Goal: Contribute content: Contribute content

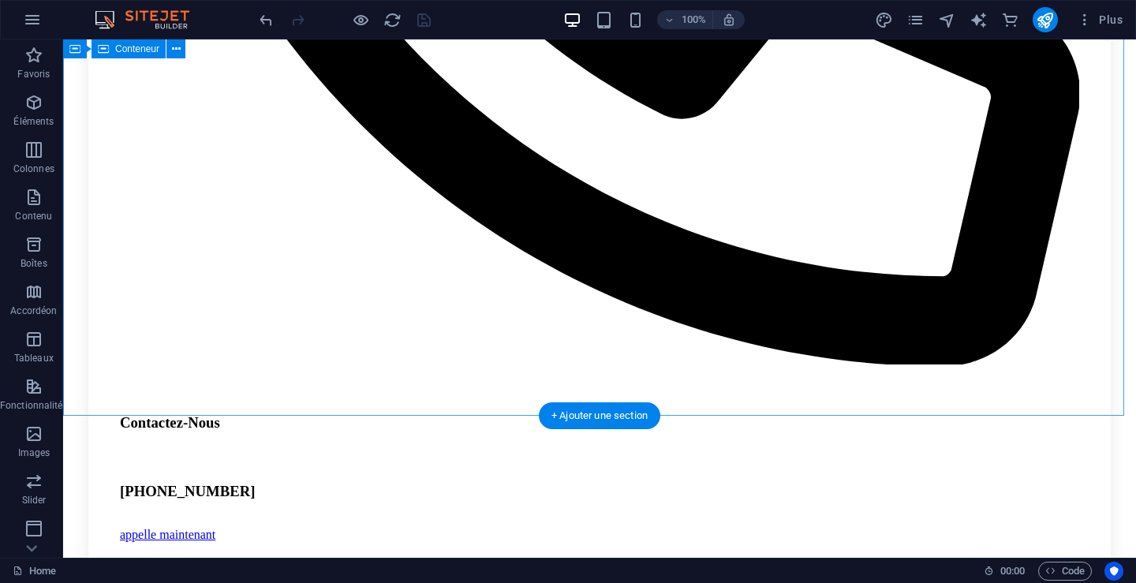
scroll to position [3271, 0]
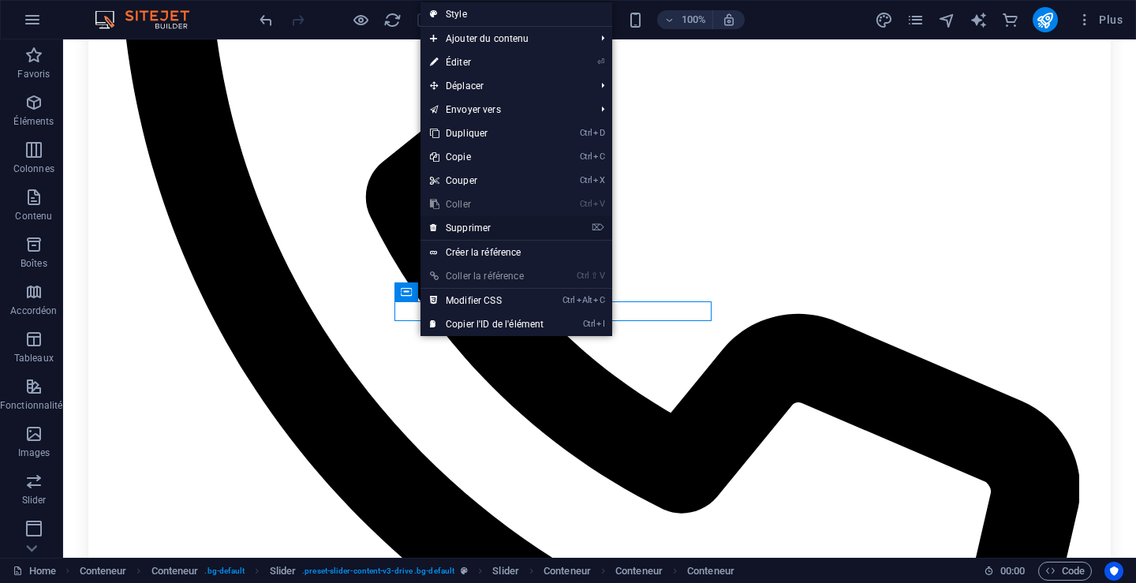
click at [480, 229] on link "⌦ Supprimer" at bounding box center [487, 228] width 133 height 24
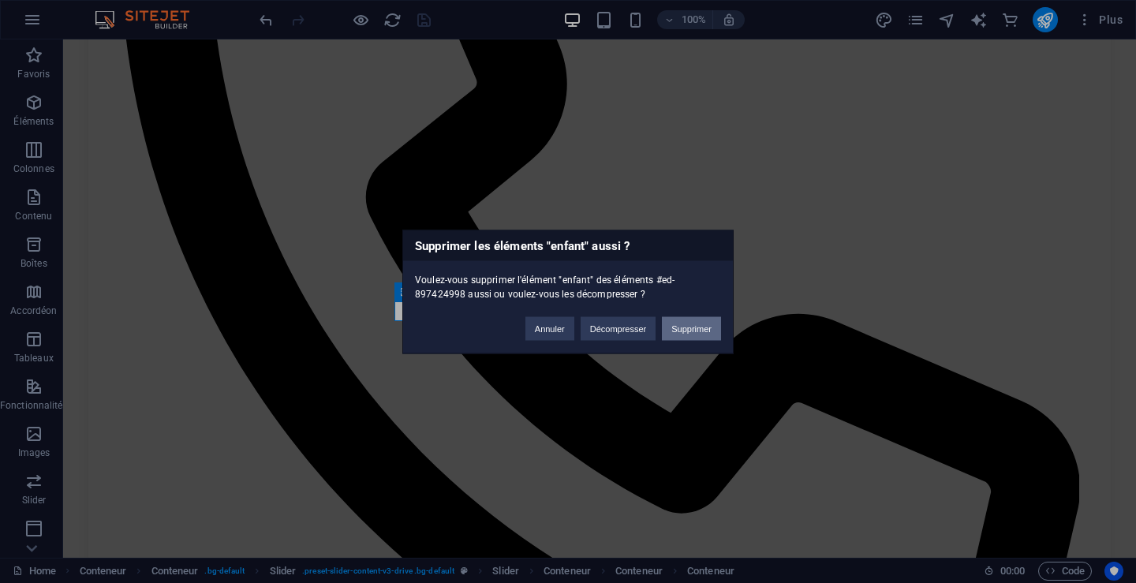
click at [680, 324] on button "Supprimer" at bounding box center [691, 328] width 59 height 24
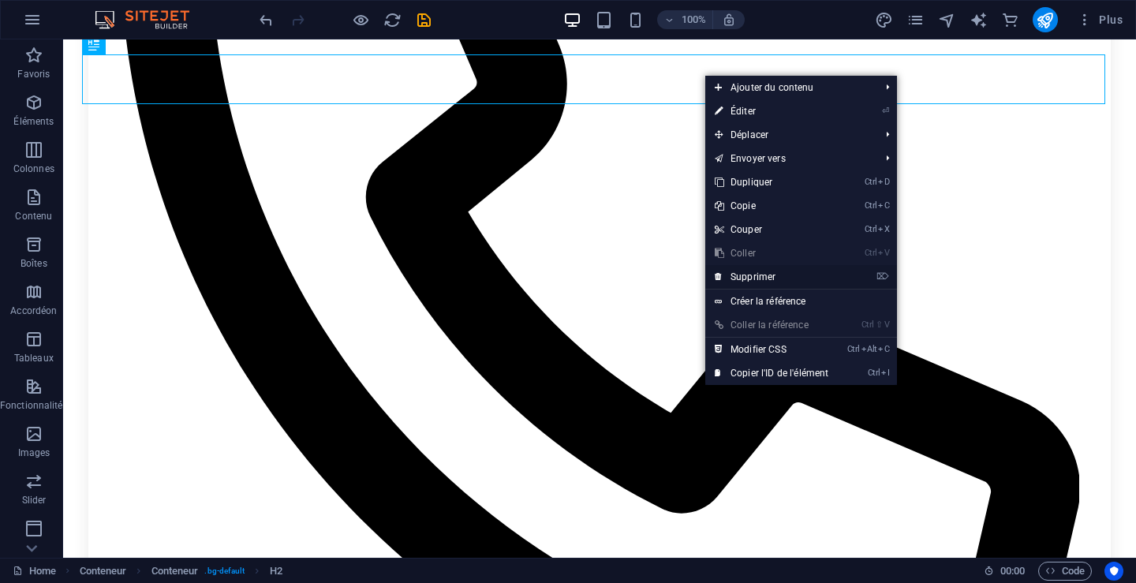
click at [750, 274] on link "⌦ Supprimer" at bounding box center [771, 277] width 133 height 24
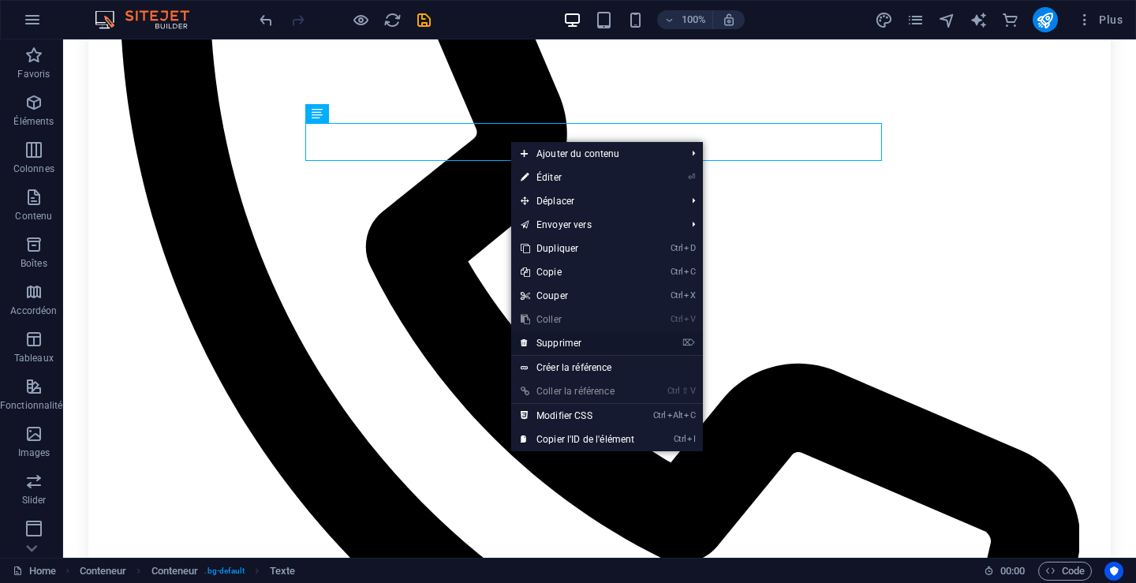
drag, startPoint x: 492, startPoint y: 301, endPoint x: 555, endPoint y: 341, distance: 74.4
click at [555, 341] on link "⌦ Supprimer" at bounding box center [577, 343] width 133 height 24
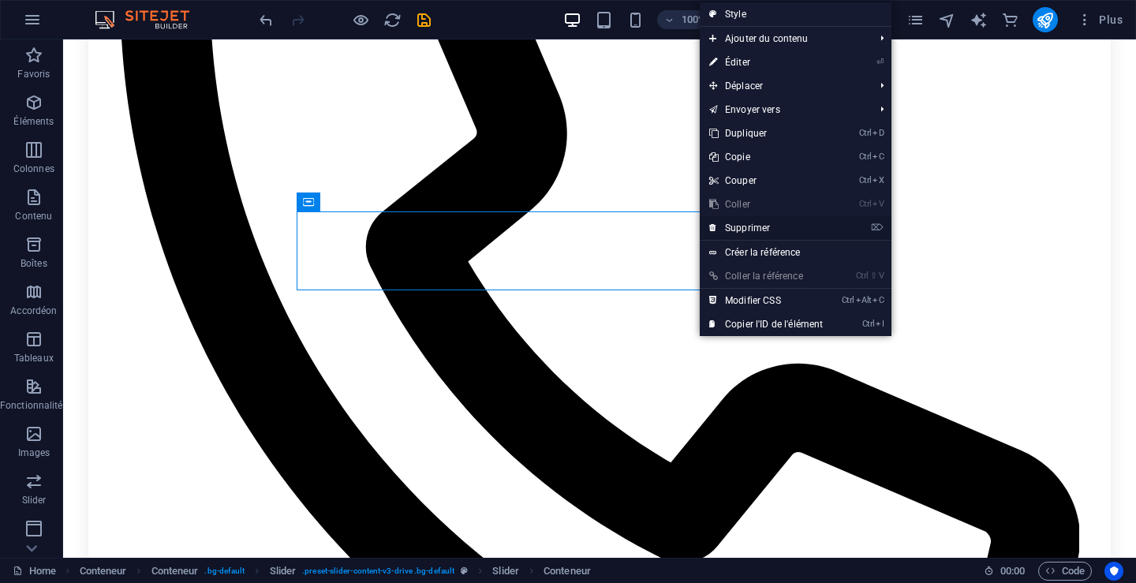
click at [768, 223] on link "⌦ Supprimer" at bounding box center [766, 228] width 133 height 24
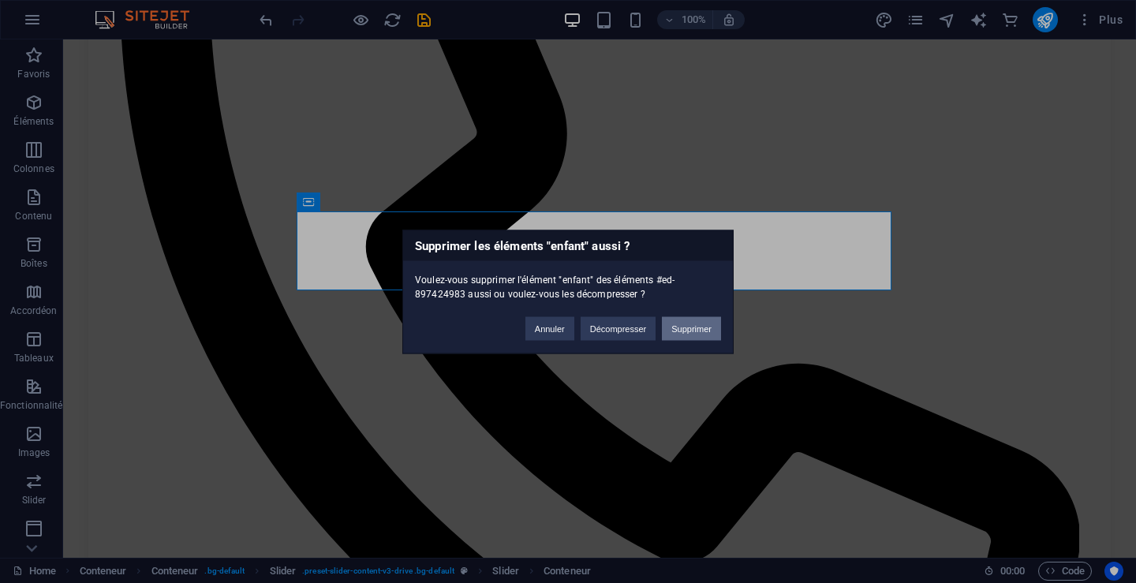
click at [677, 331] on button "Supprimer" at bounding box center [691, 328] width 59 height 24
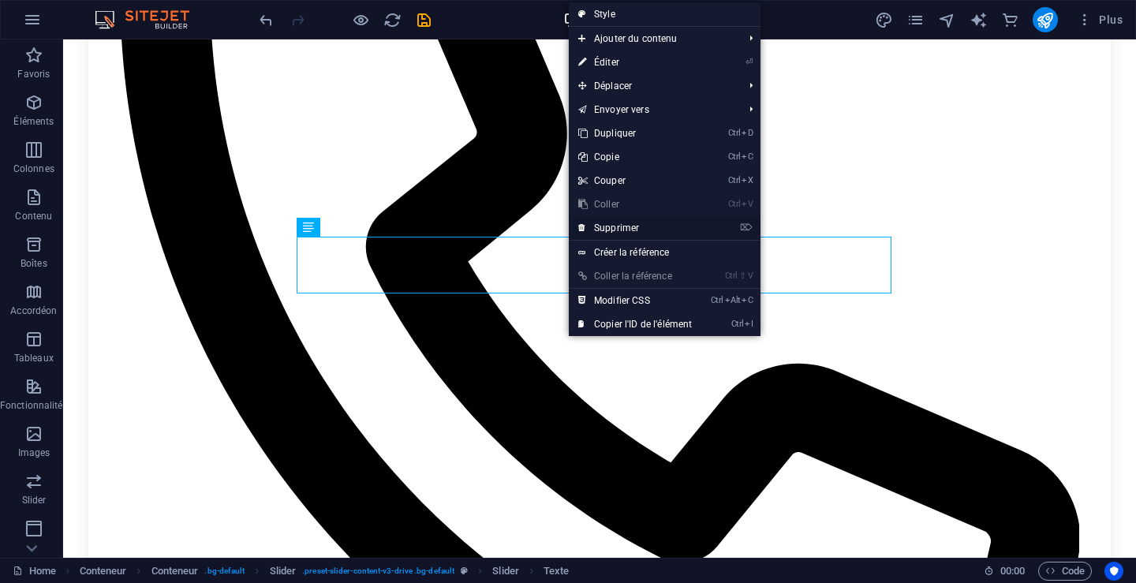
click at [634, 223] on link "⌦ Supprimer" at bounding box center [635, 228] width 133 height 24
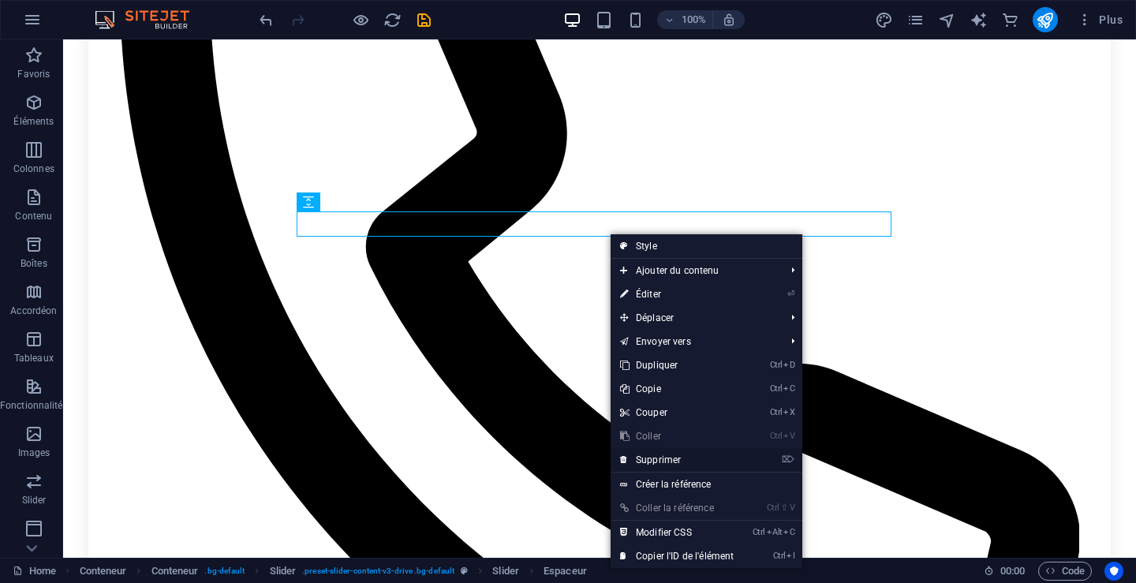
click at [670, 452] on link "⌦ Supprimer" at bounding box center [677, 460] width 133 height 24
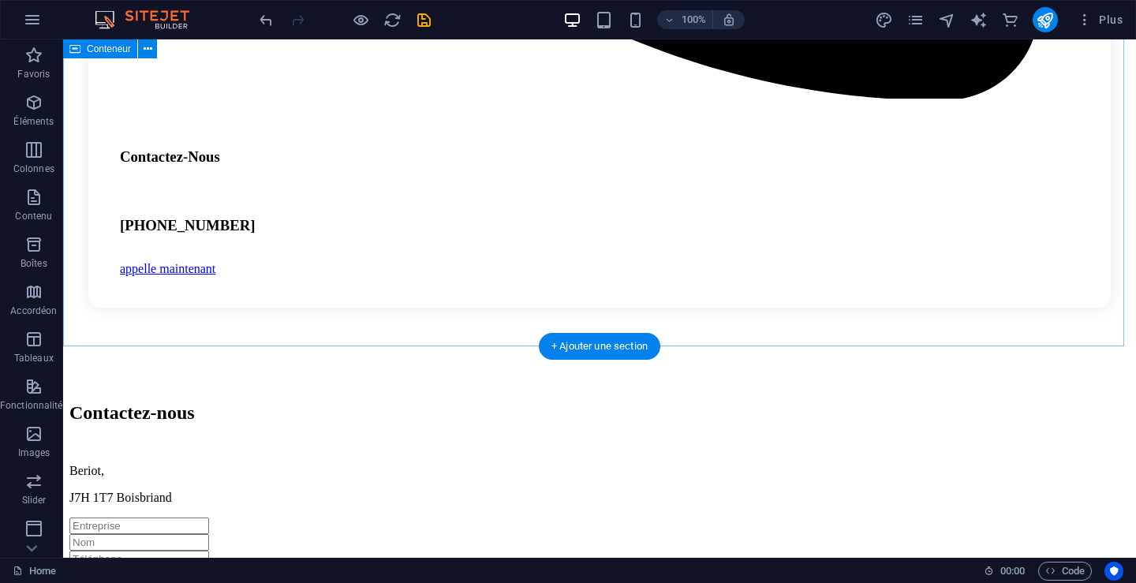
scroll to position [3694, 0]
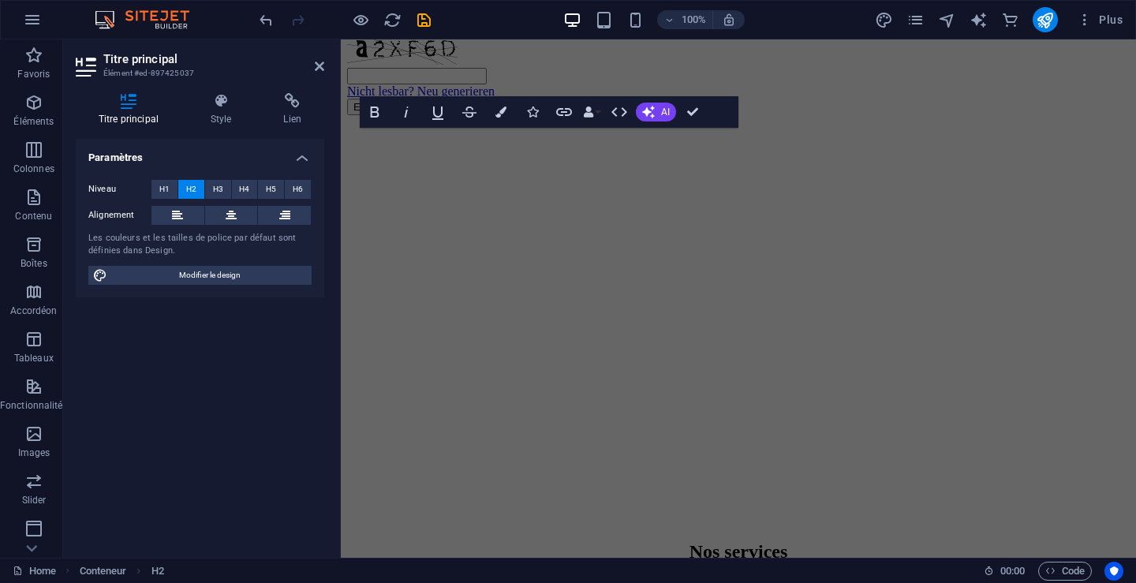
scroll to position [4028, 0]
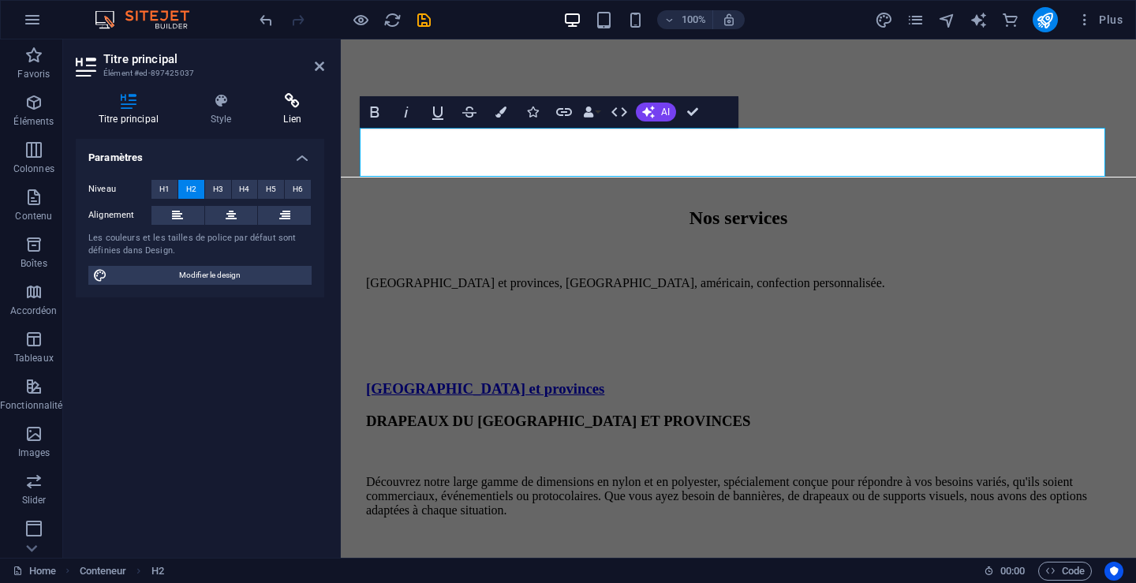
click at [295, 117] on h4 "Lien" at bounding box center [292, 109] width 63 height 33
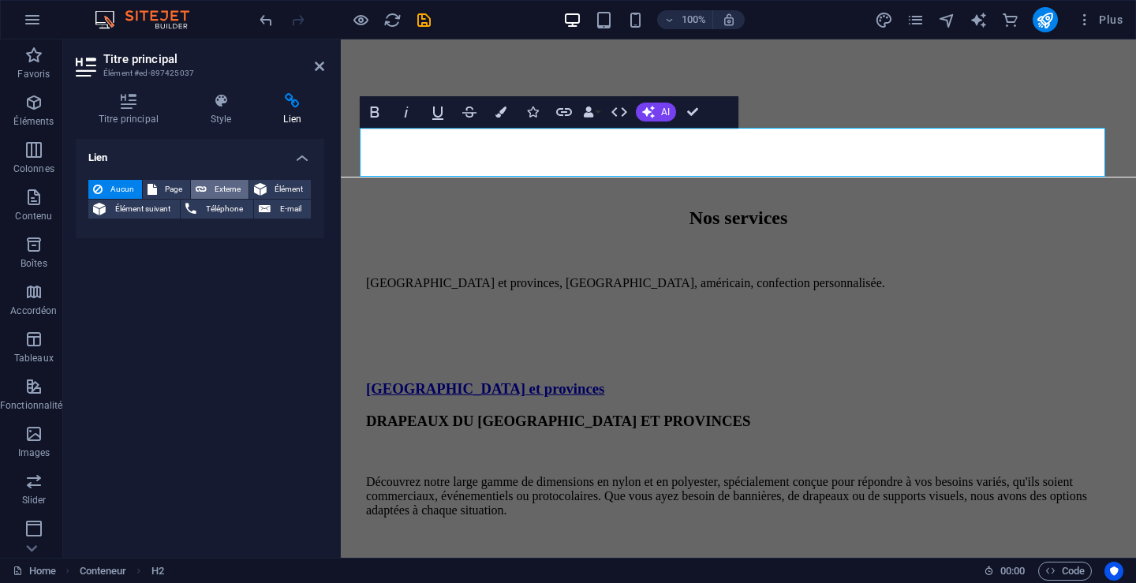
click at [221, 187] on span "Externe" at bounding box center [227, 189] width 32 height 19
select select "blank"
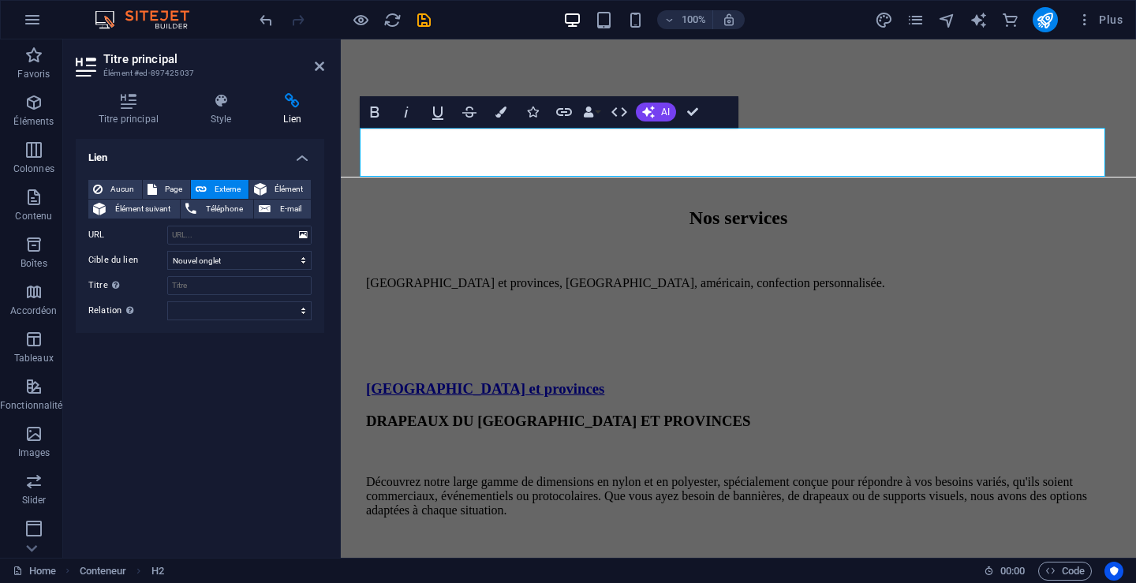
click at [221, 187] on span "Externe" at bounding box center [227, 189] width 32 height 19
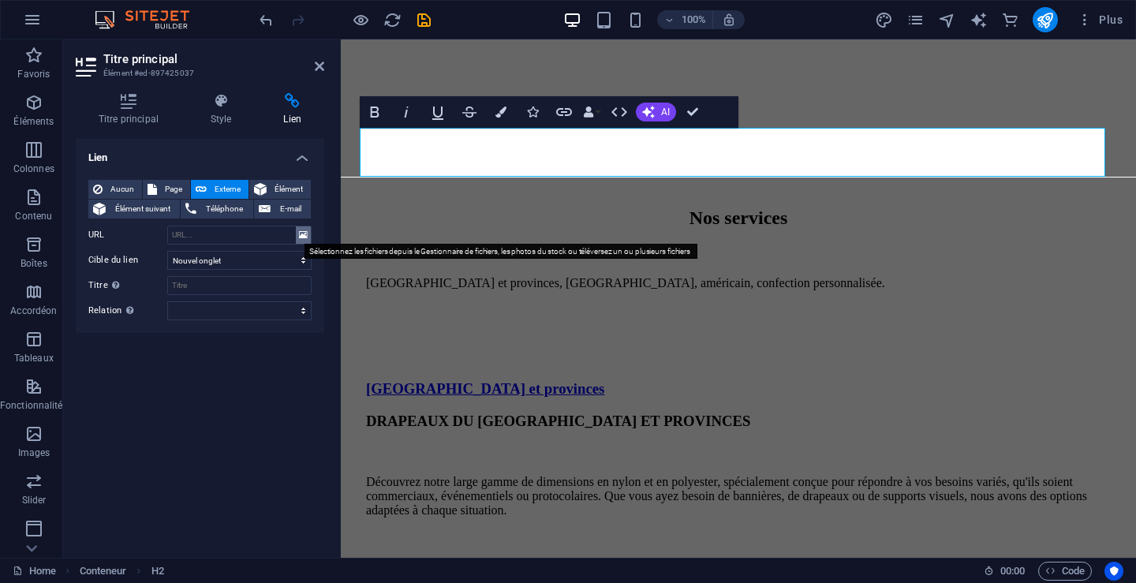
click at [302, 233] on icon at bounding box center [303, 234] width 9 height 17
type input "[URL][DOMAIN_NAME]"
click at [302, 233] on icon at bounding box center [303, 234] width 9 height 17
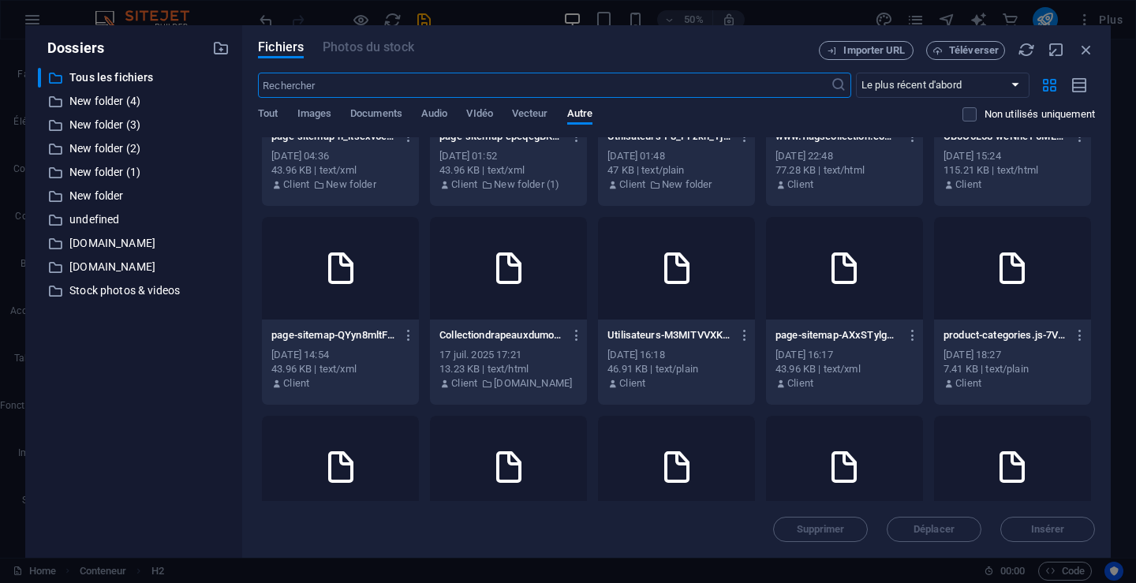
scroll to position [504, 0]
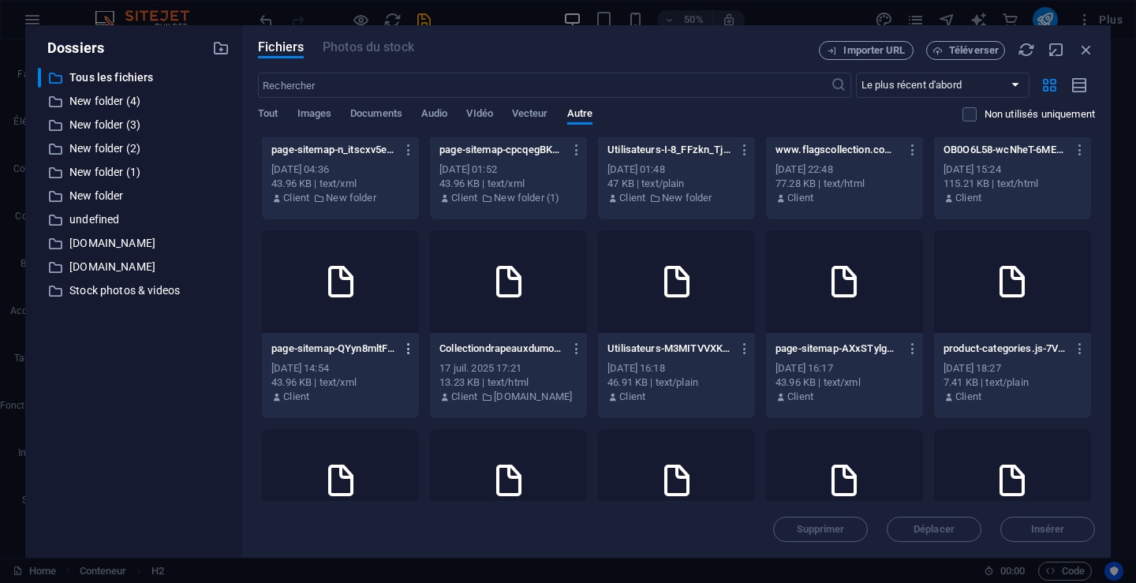
click at [406, 351] on icon "button" at bounding box center [409, 349] width 15 height 14
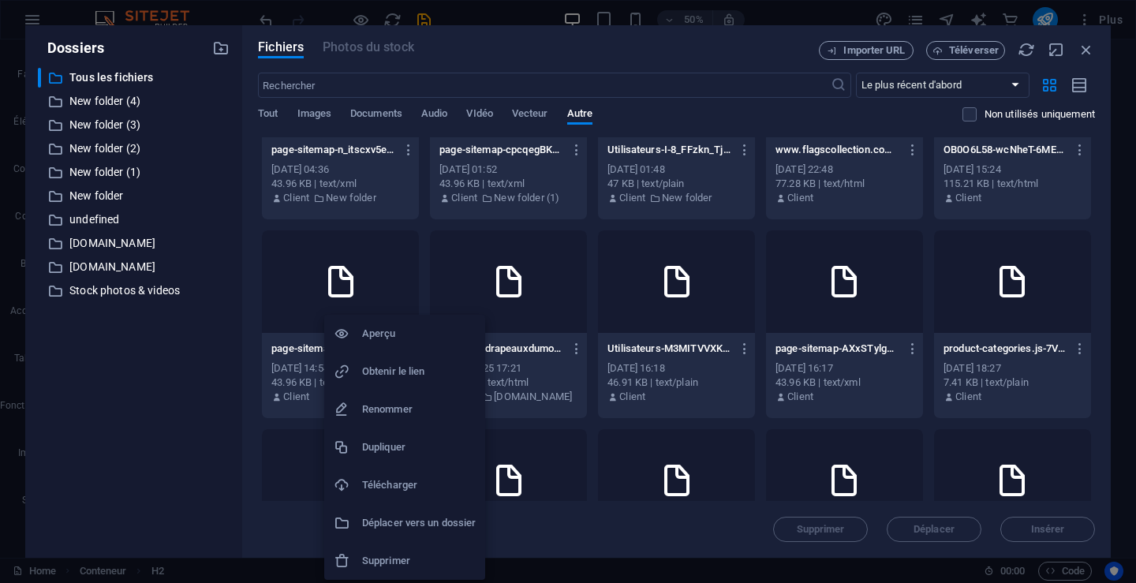
click at [386, 331] on h6 "Aperçu" at bounding box center [419, 333] width 114 height 19
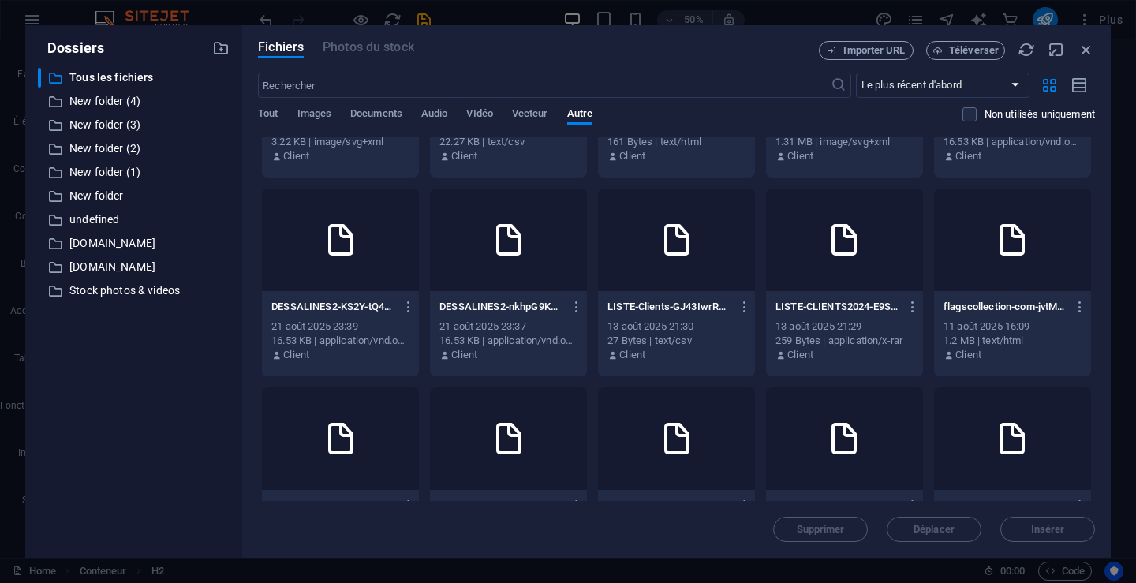
scroll to position [31, 0]
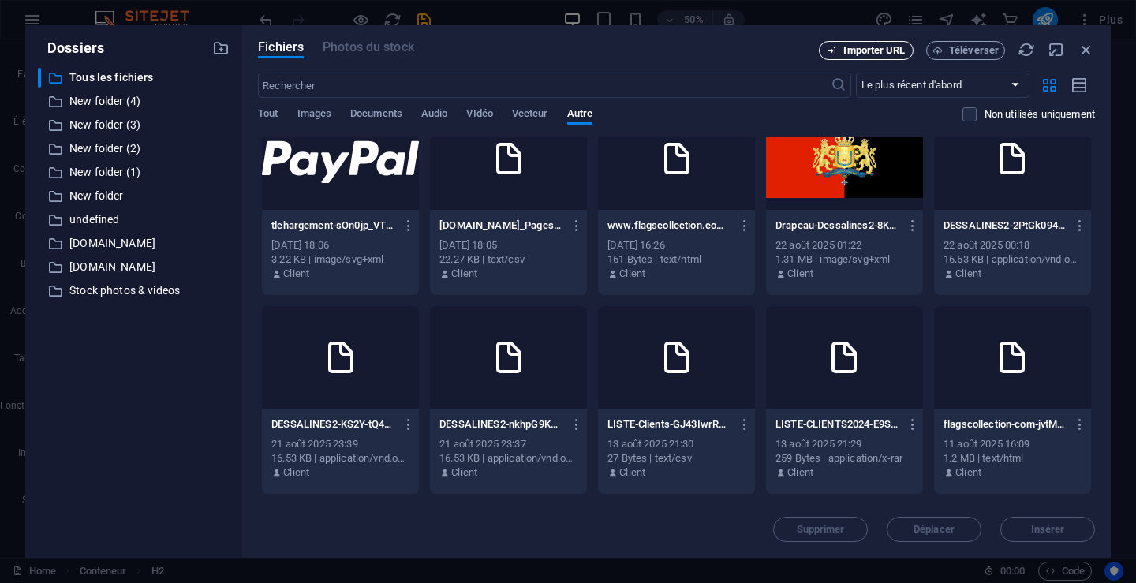
click at [879, 48] on span "Importer URL" at bounding box center [874, 50] width 62 height 9
click at [880, 50] on span "Importer URL" at bounding box center [874, 50] width 62 height 9
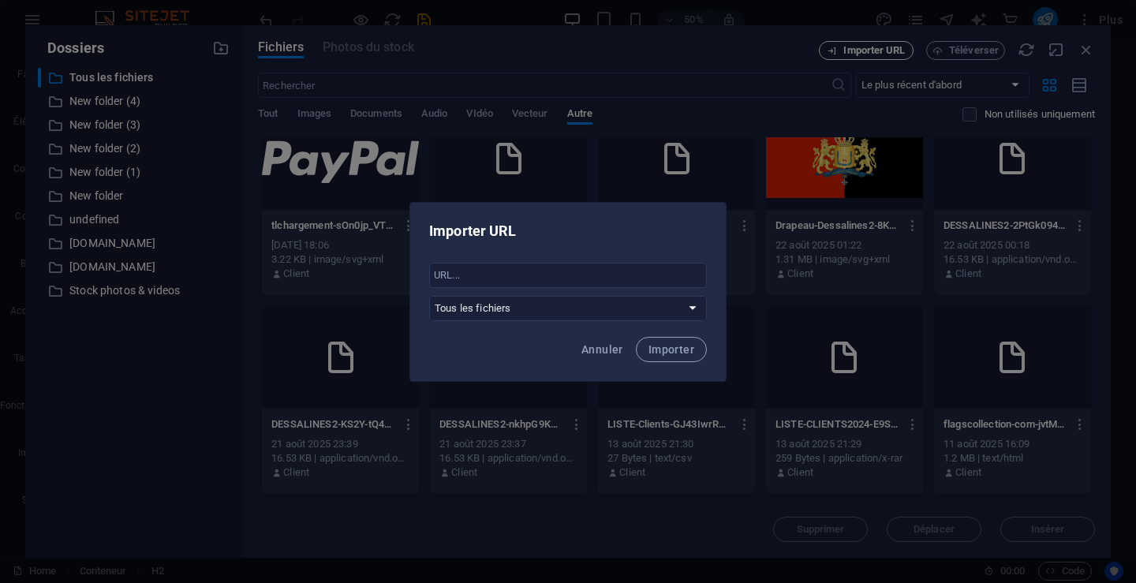
click at [880, 50] on div "Importer URL ​ Tous les fichiers New folder (4) New folder (3) New folder (2) N…" at bounding box center [568, 291] width 1136 height 583
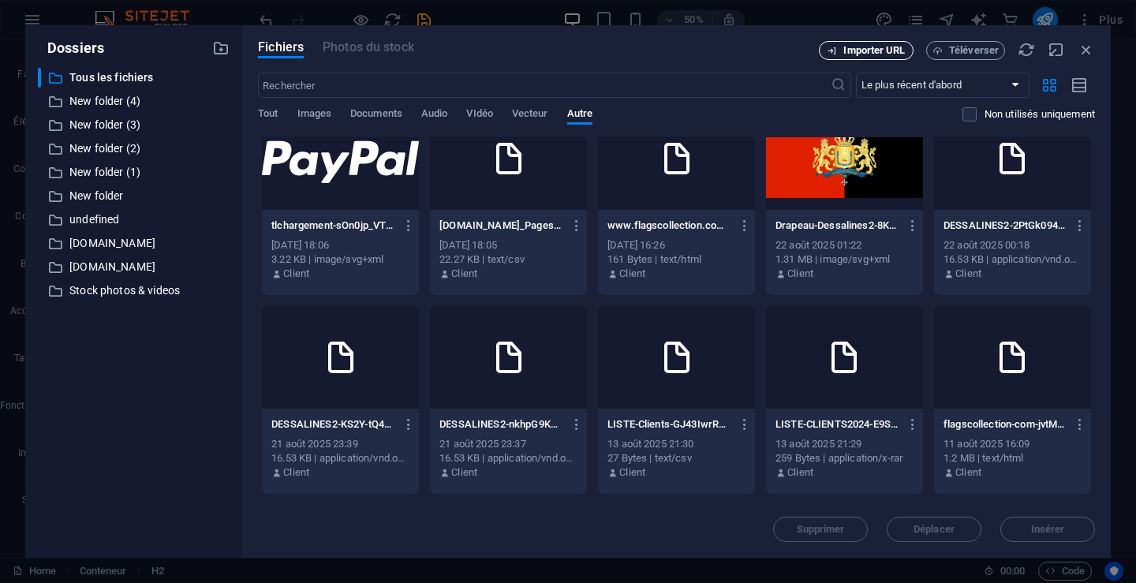
click at [880, 50] on span "Importer URL" at bounding box center [874, 50] width 62 height 9
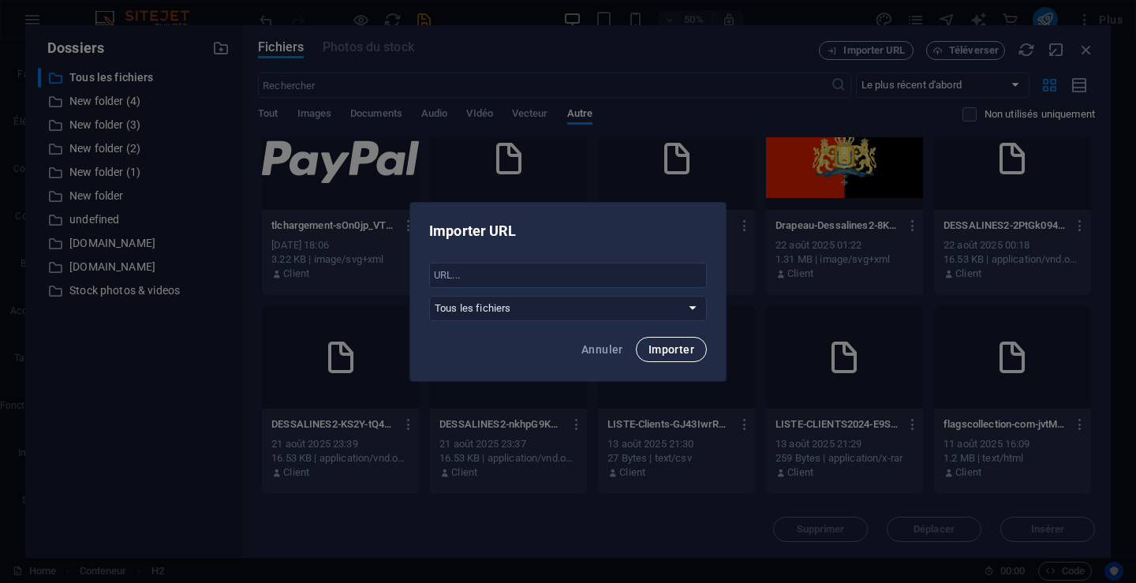
click at [673, 342] on button "Importer" at bounding box center [671, 349] width 71 height 25
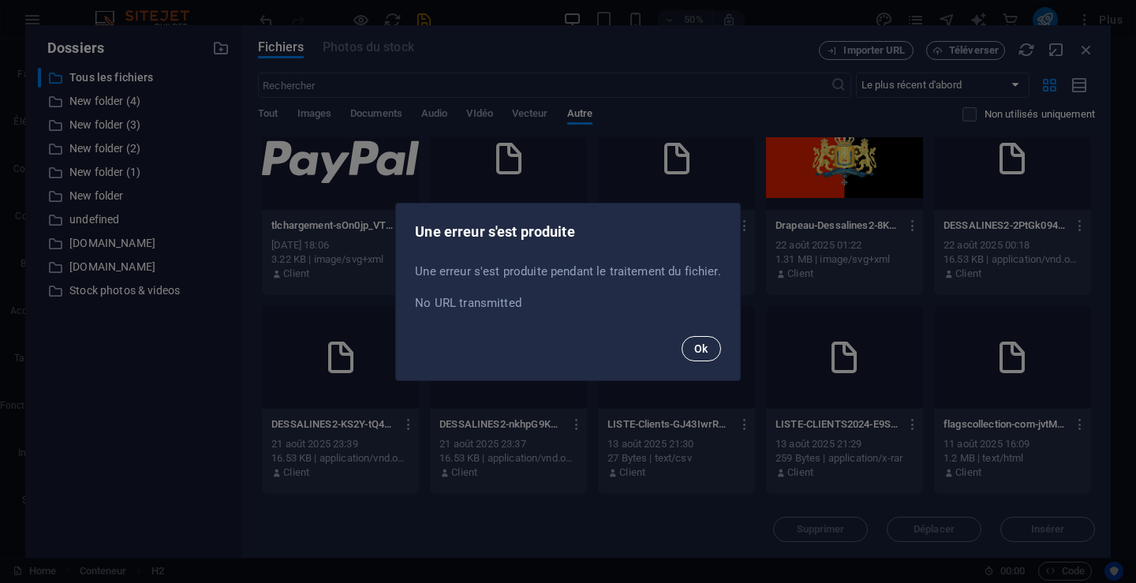
click at [705, 352] on span "Ok" at bounding box center [701, 348] width 14 height 13
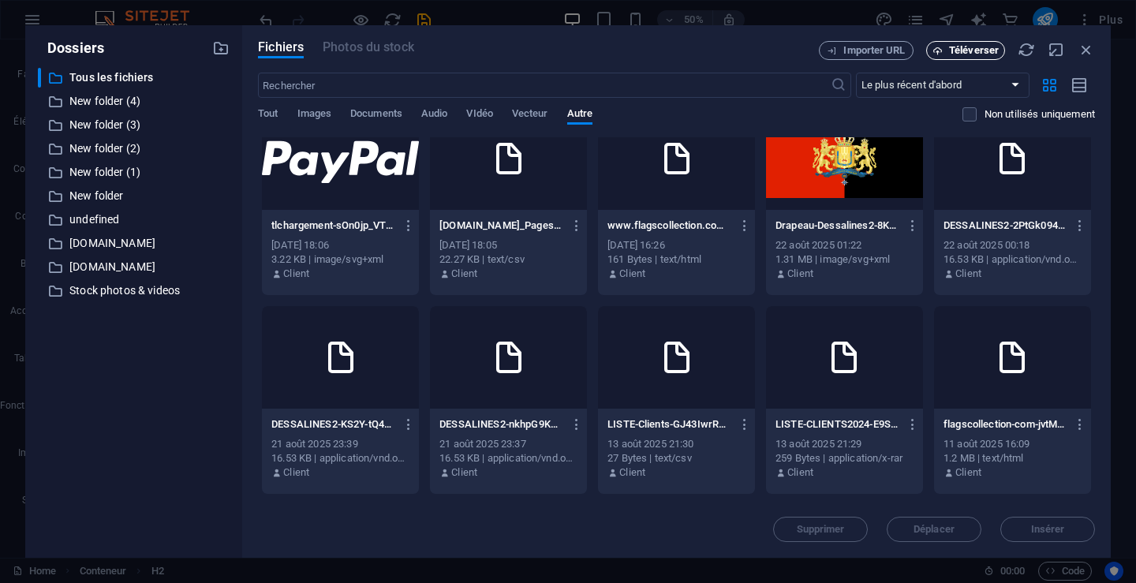
click at [977, 43] on button "Téléverser" at bounding box center [965, 50] width 79 height 19
